Goal: Transaction & Acquisition: Purchase product/service

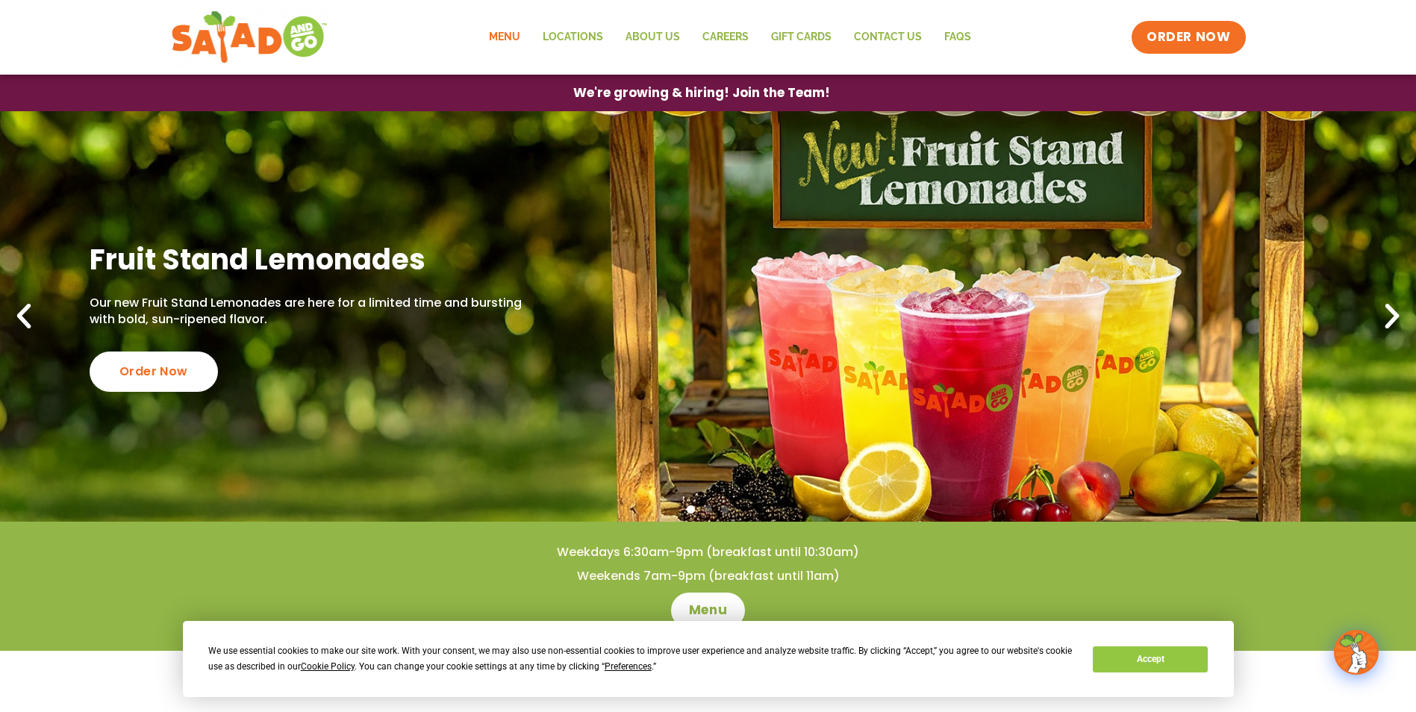
click at [508, 31] on link "Menu" at bounding box center [505, 37] width 54 height 34
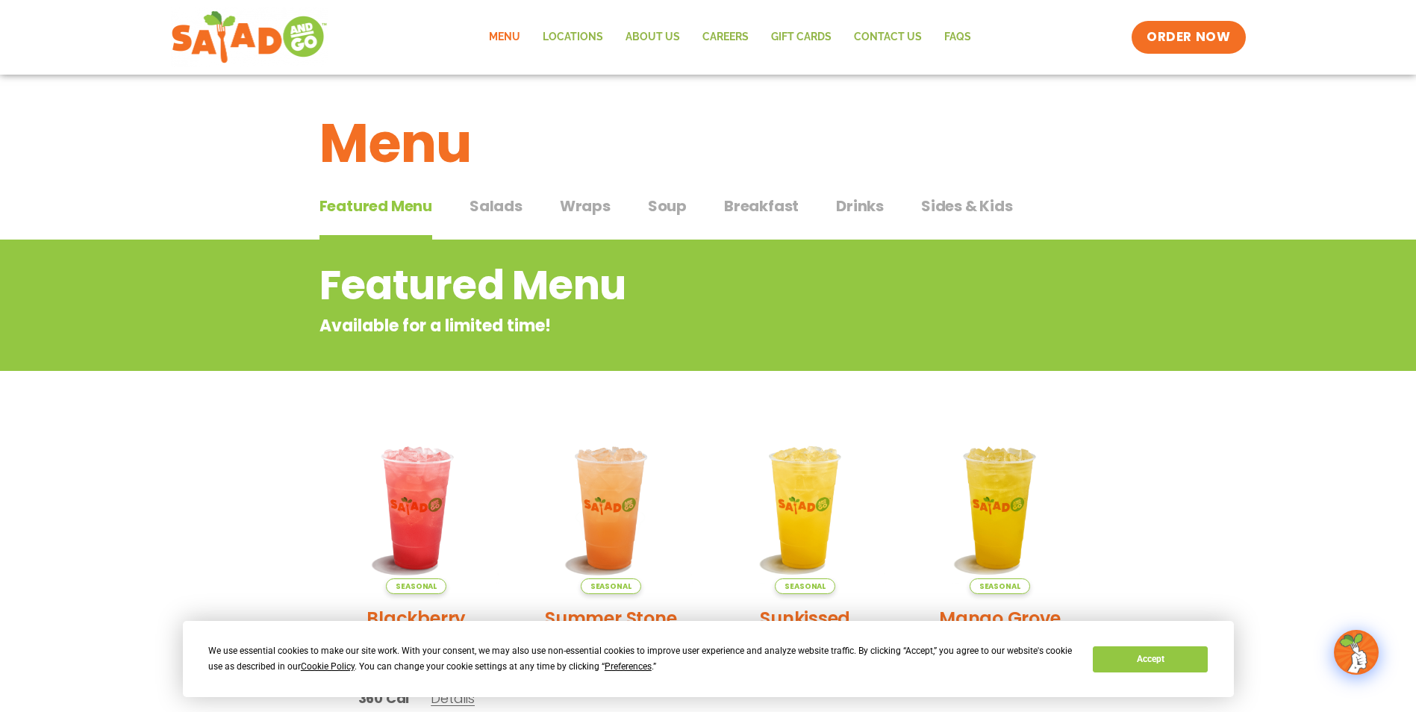
click at [755, 209] on span "Breakfast" at bounding box center [761, 206] width 75 height 22
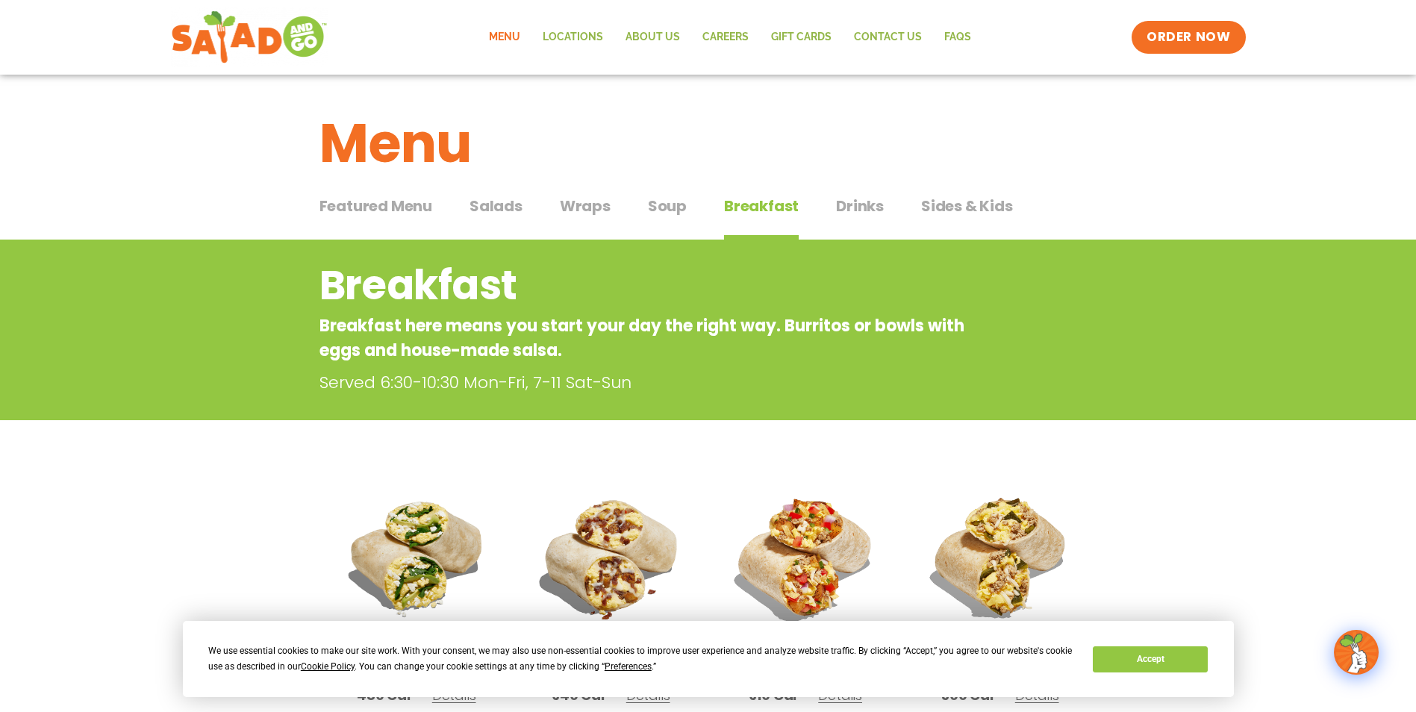
click at [497, 216] on span "Salads" at bounding box center [495, 206] width 53 height 22
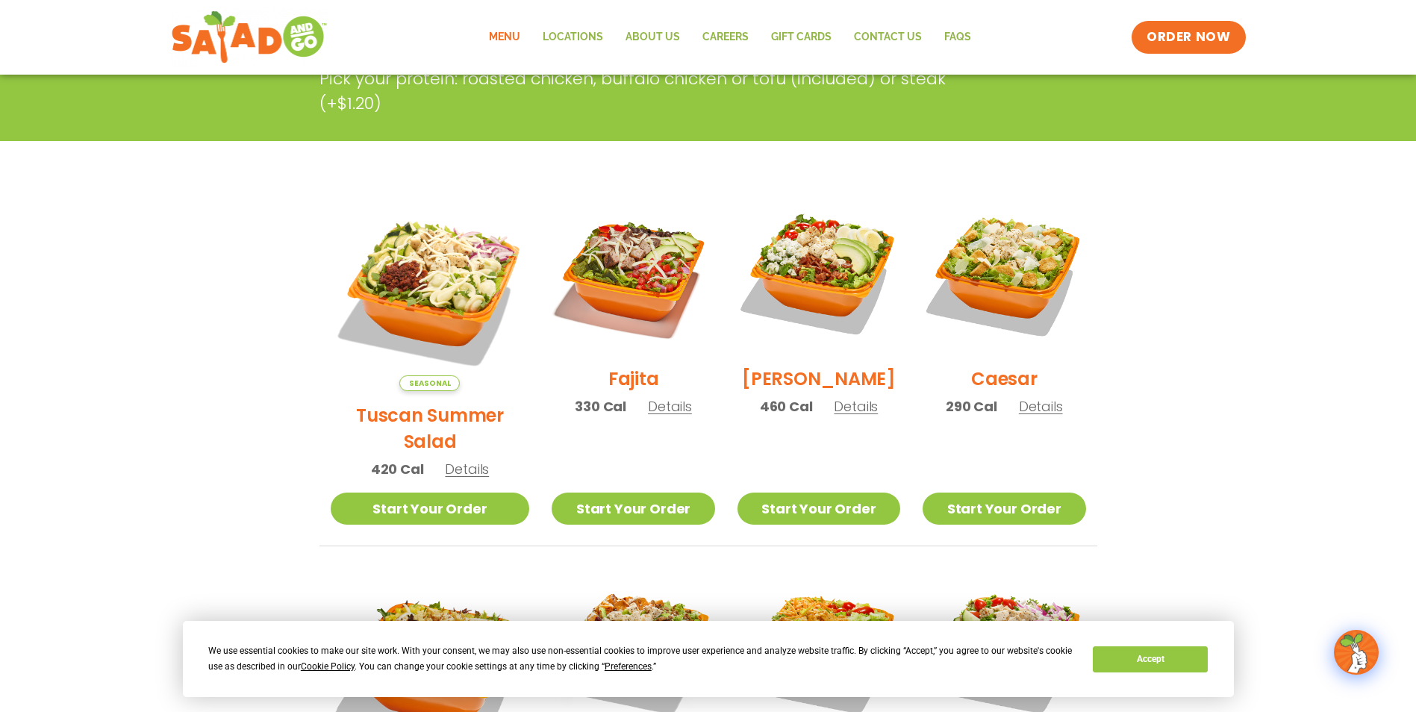
scroll to position [43, 0]
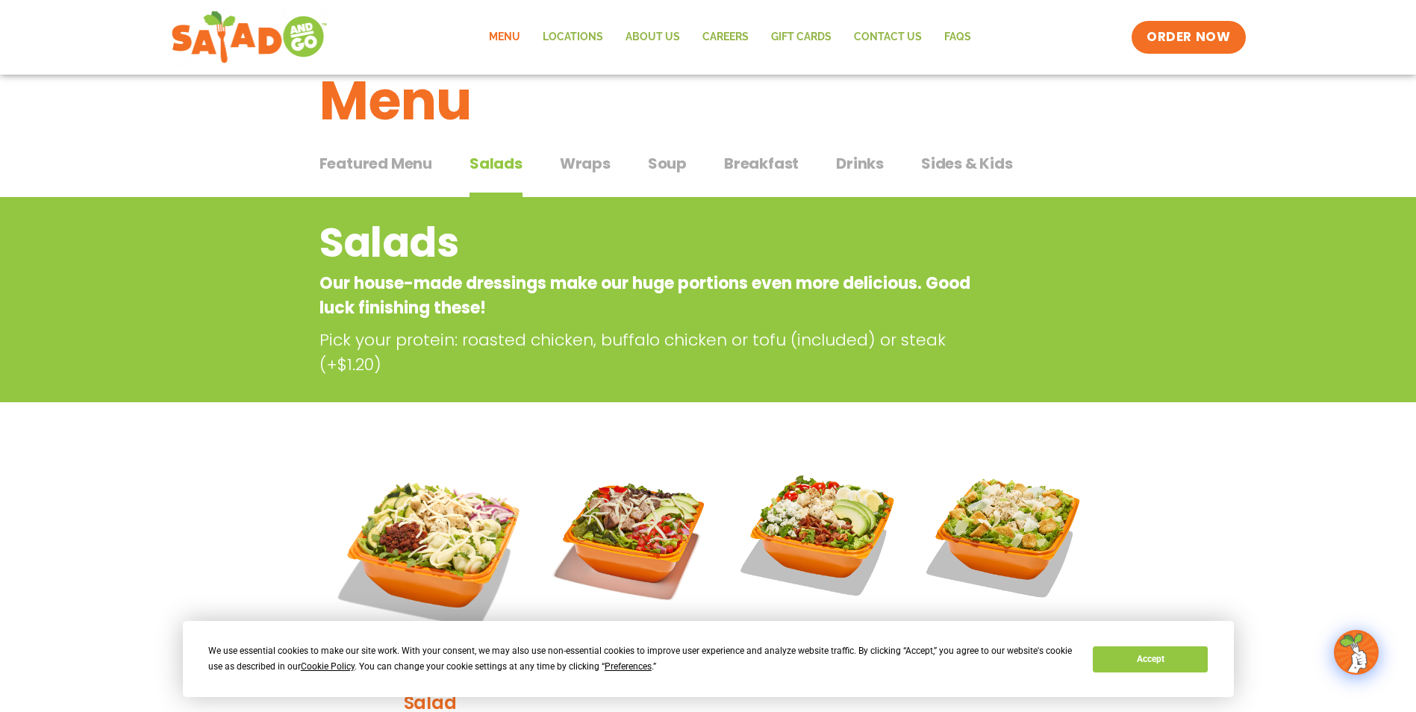
click at [560, 181] on button "Wraps Wraps" at bounding box center [585, 175] width 51 height 46
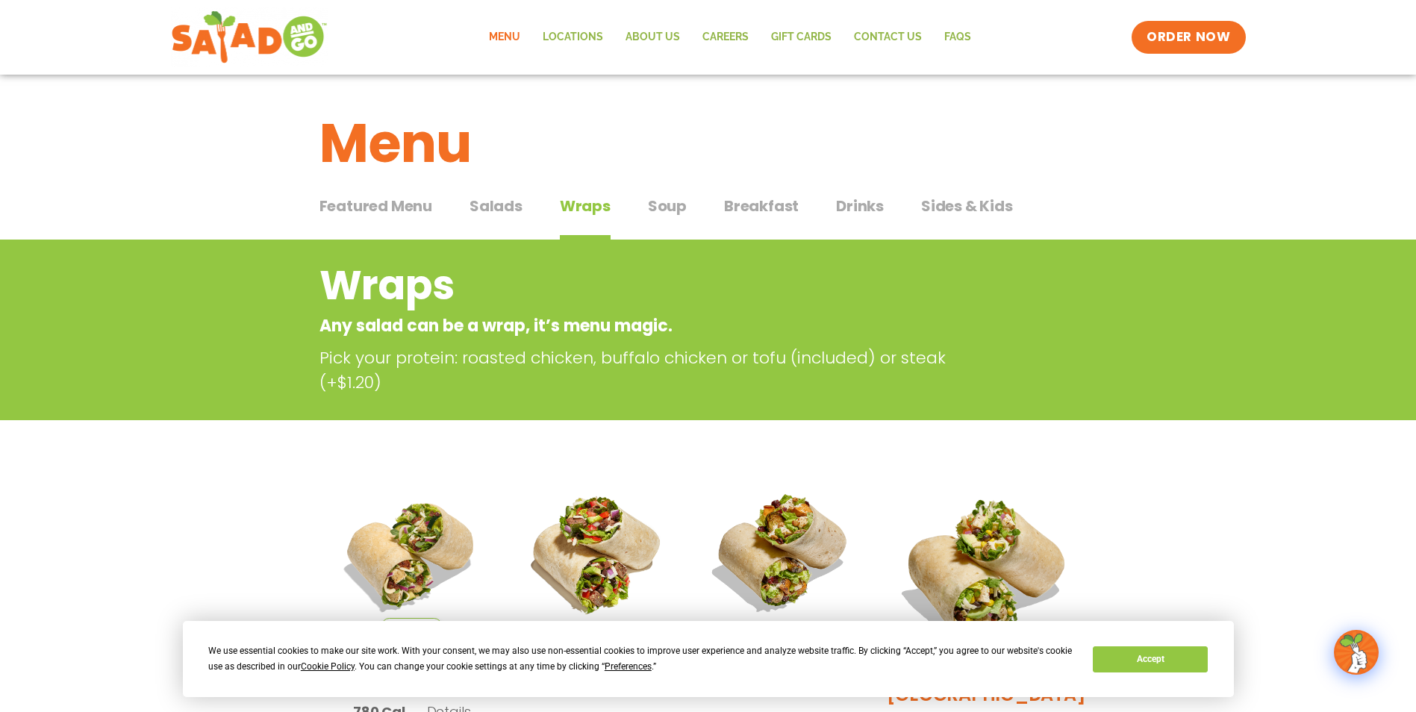
click at [369, 224] on button "Featured Menu Featured Menu" at bounding box center [375, 218] width 113 height 46
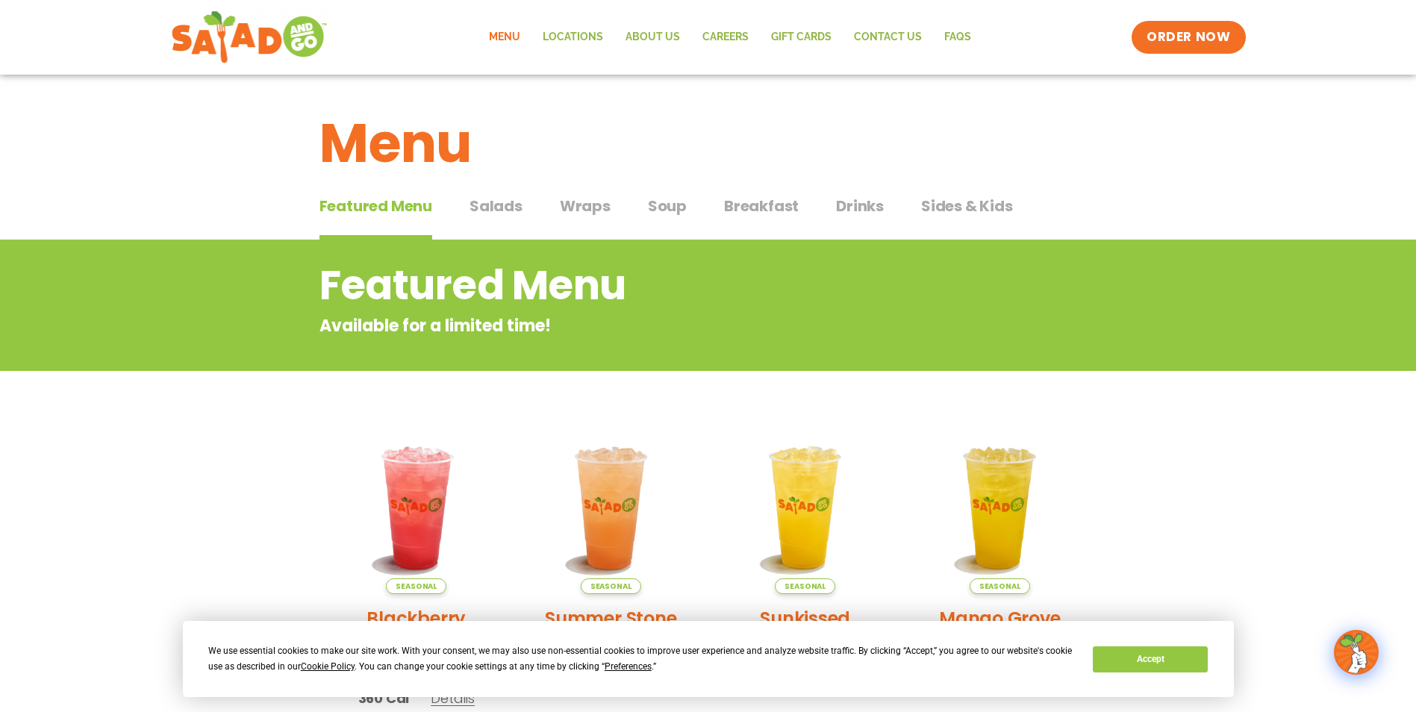
click at [934, 198] on span "Sides & Kids" at bounding box center [967, 206] width 92 height 22
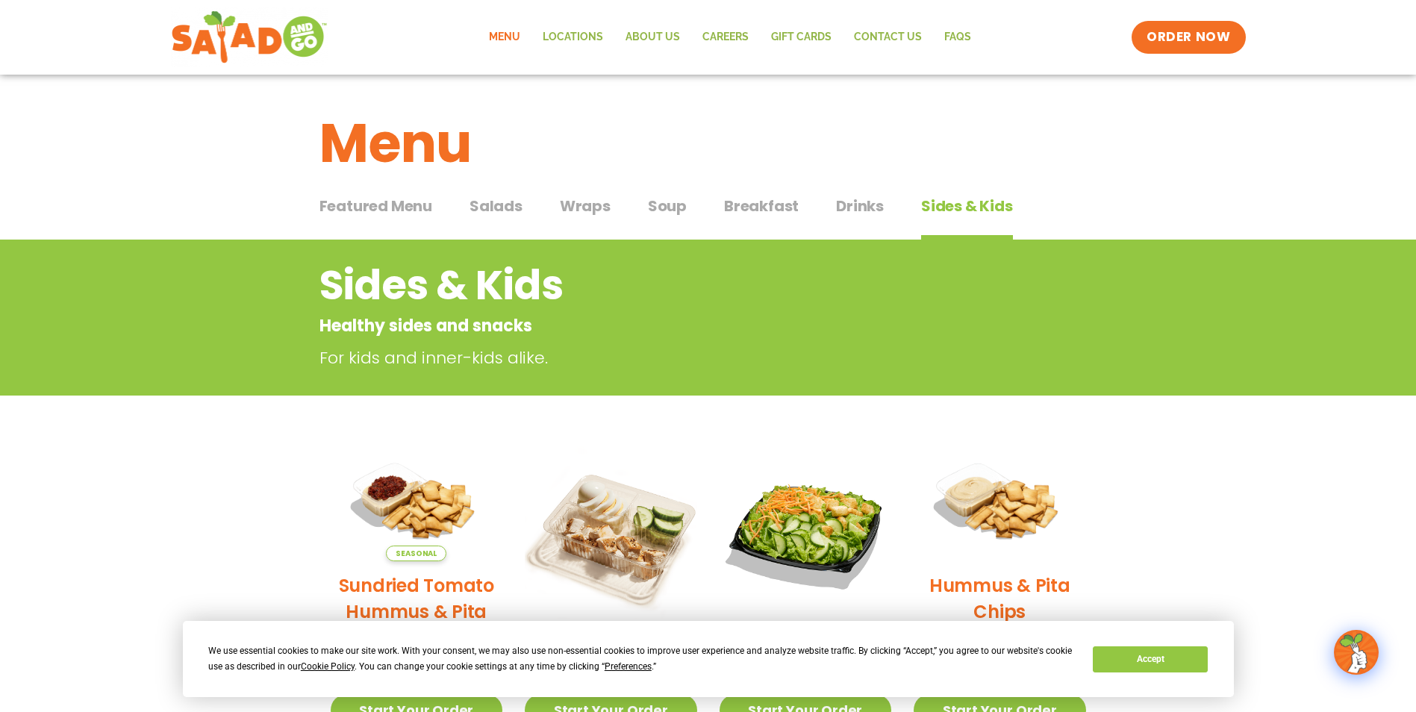
click at [752, 205] on span "Breakfast" at bounding box center [761, 206] width 75 height 22
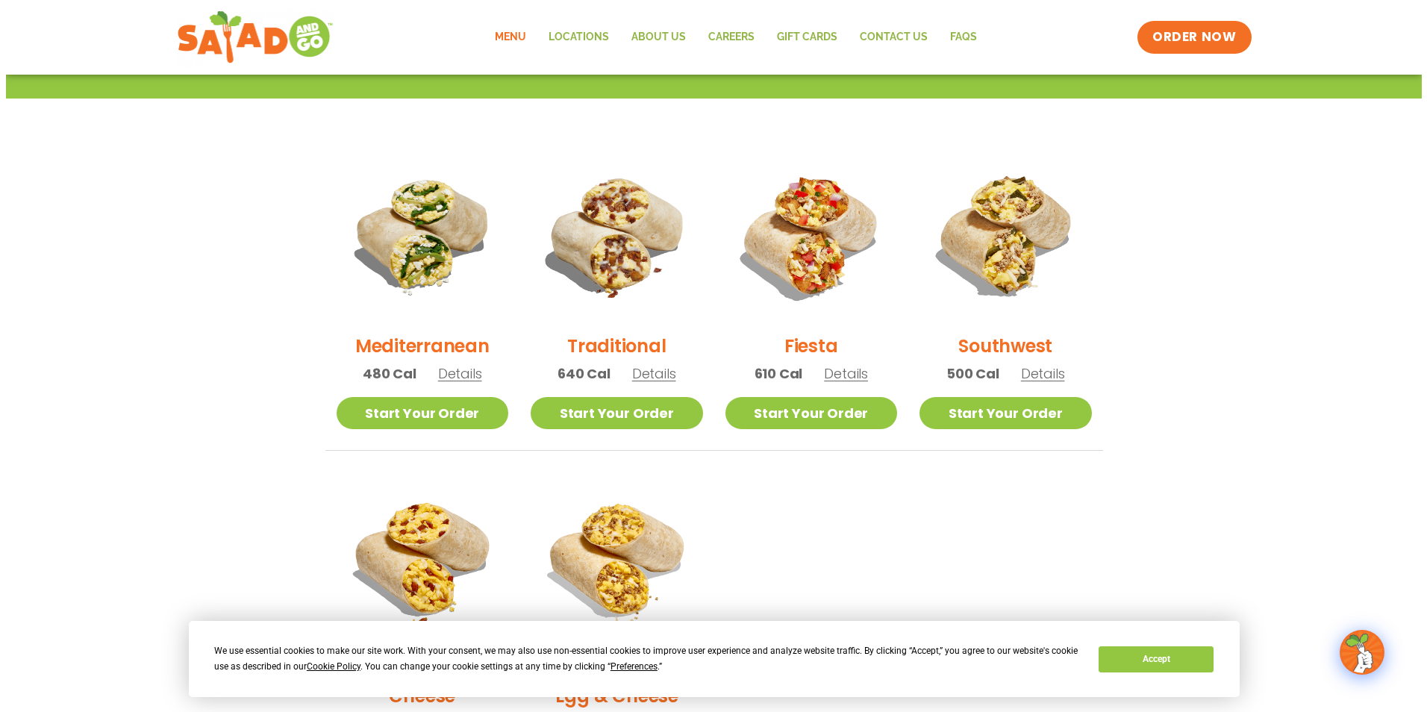
scroll to position [299, 0]
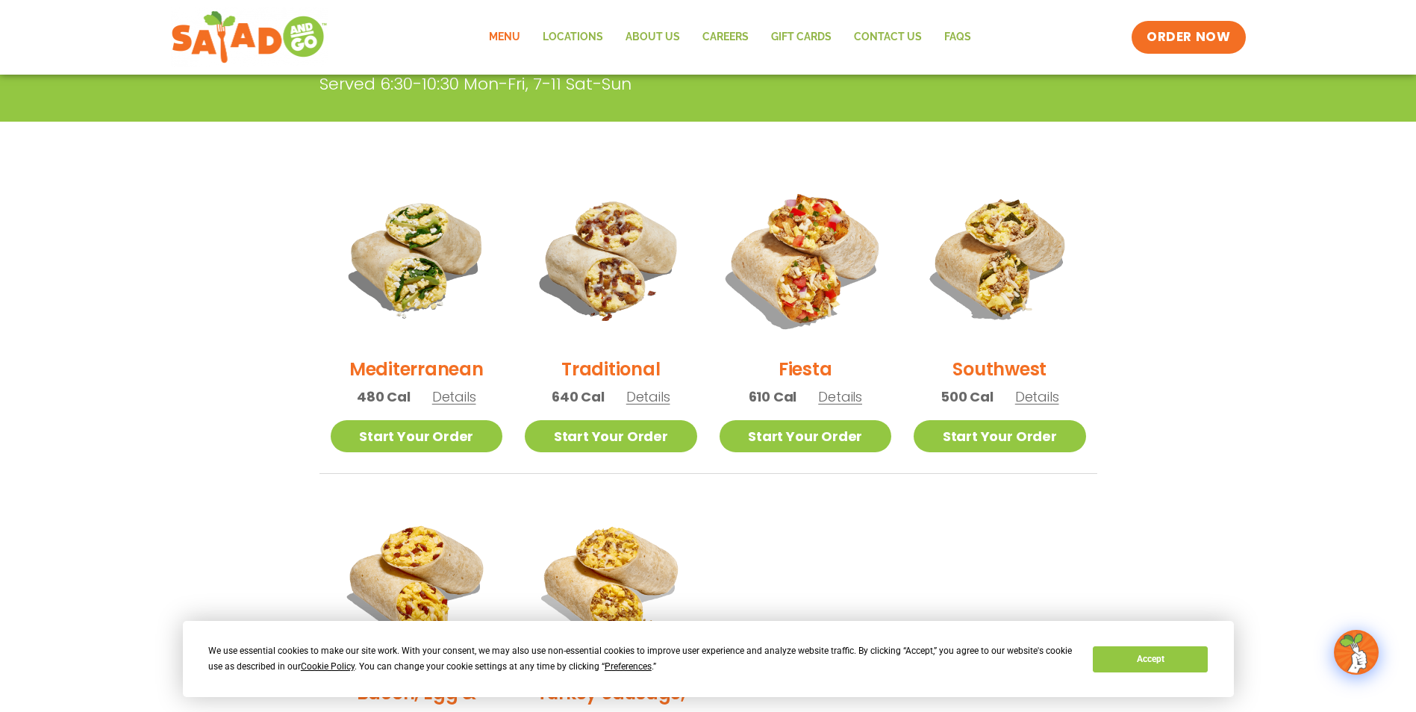
click at [825, 304] on img at bounding box center [805, 258] width 202 height 202
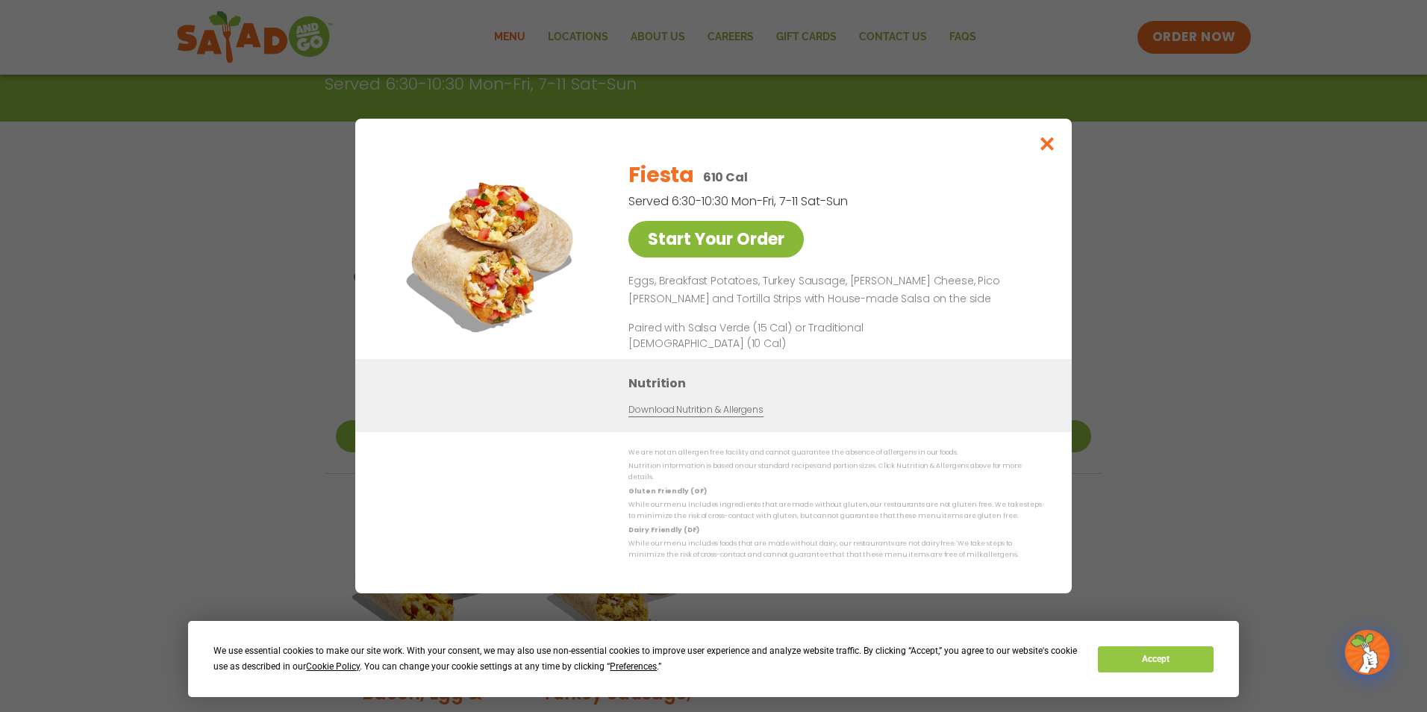
click at [751, 258] on link "Start Your Order" at bounding box center [715, 239] width 175 height 37
